Goal: Contribute content

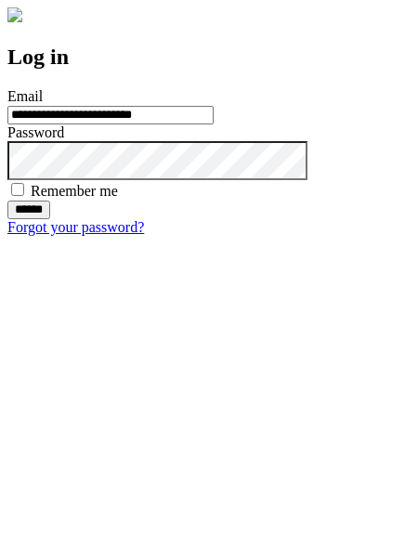
type input "**********"
click at [50, 219] on input "******" at bounding box center [28, 210] width 43 height 19
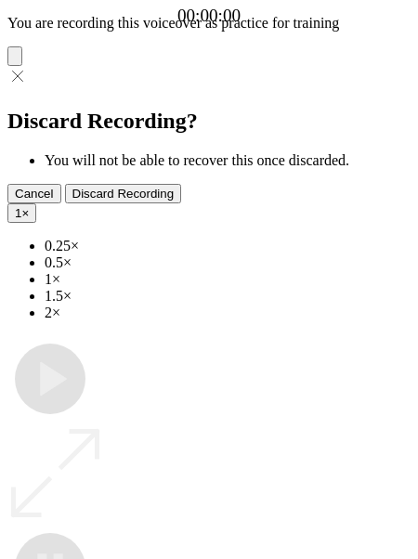
type input "**********"
